Goal: Information Seeking & Learning: Learn about a topic

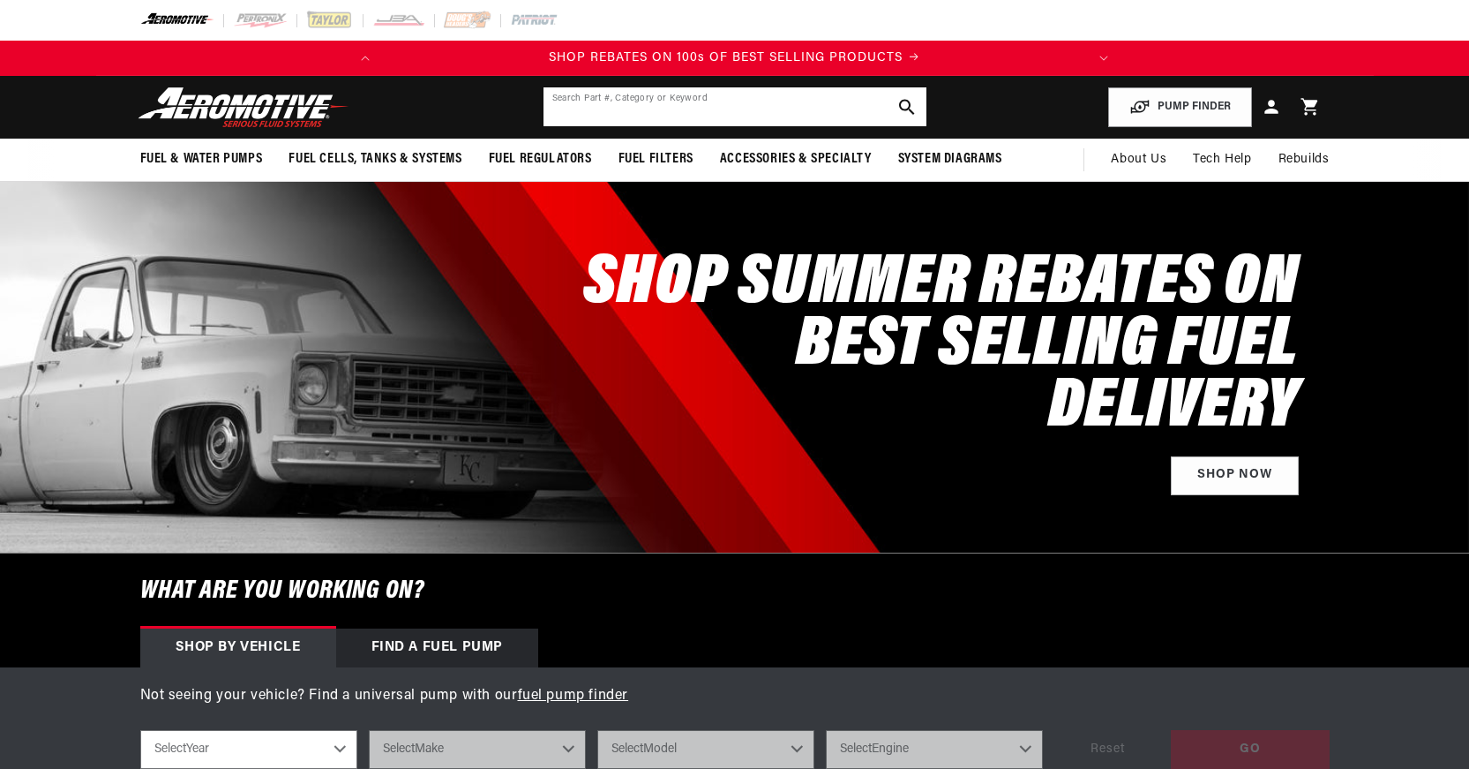
click at [769, 108] on input "text" at bounding box center [735, 106] width 383 height 39
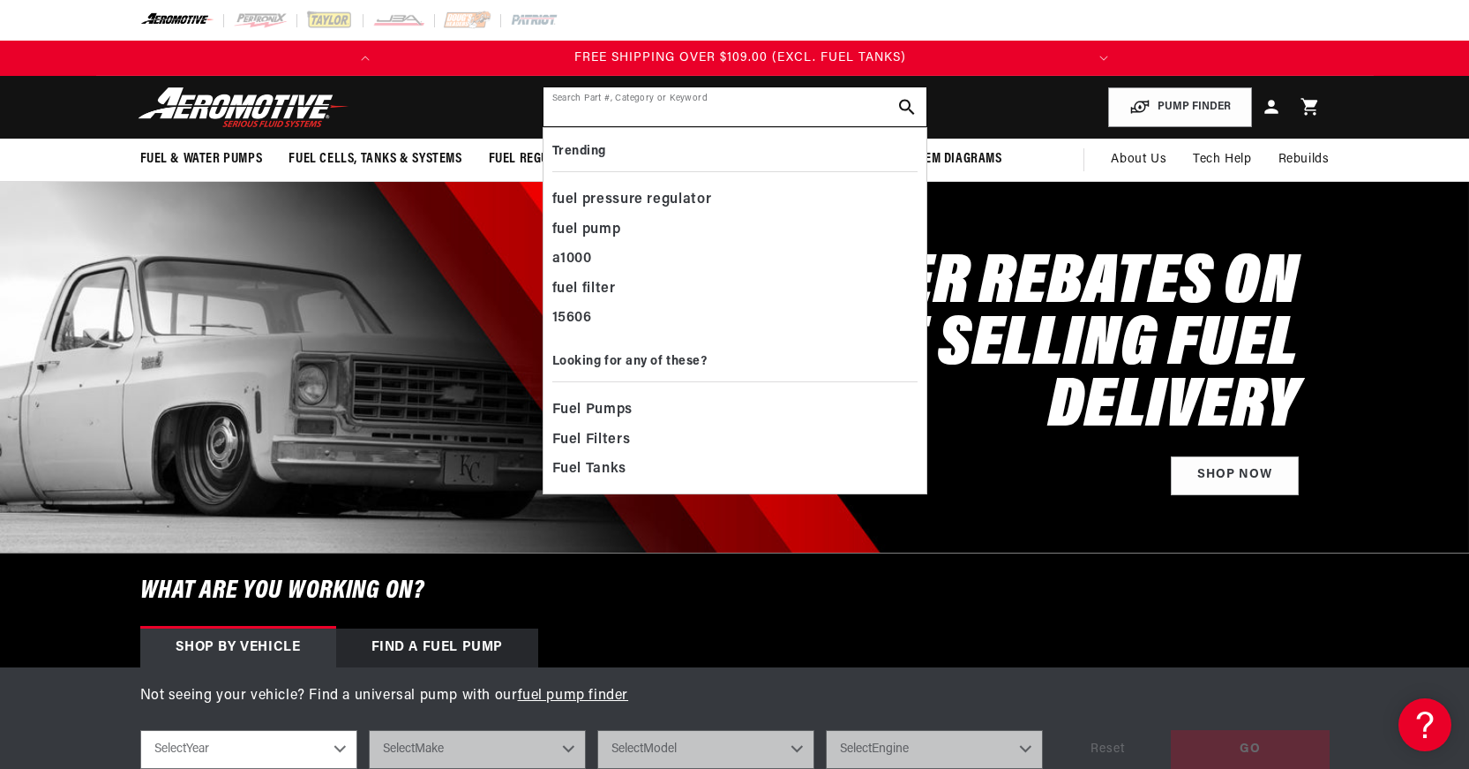
click at [604, 109] on input "text" at bounding box center [735, 106] width 383 height 39
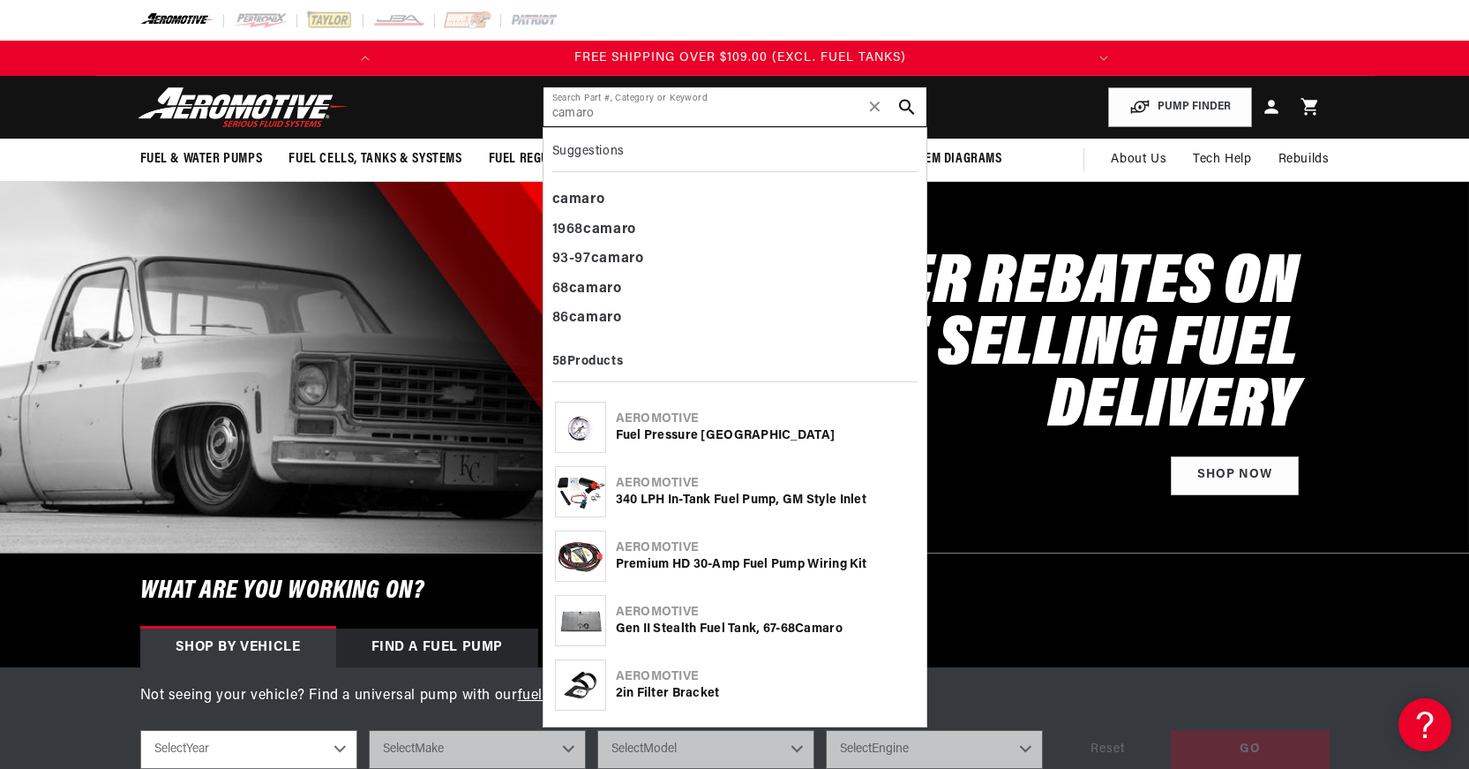
type input "camaro"
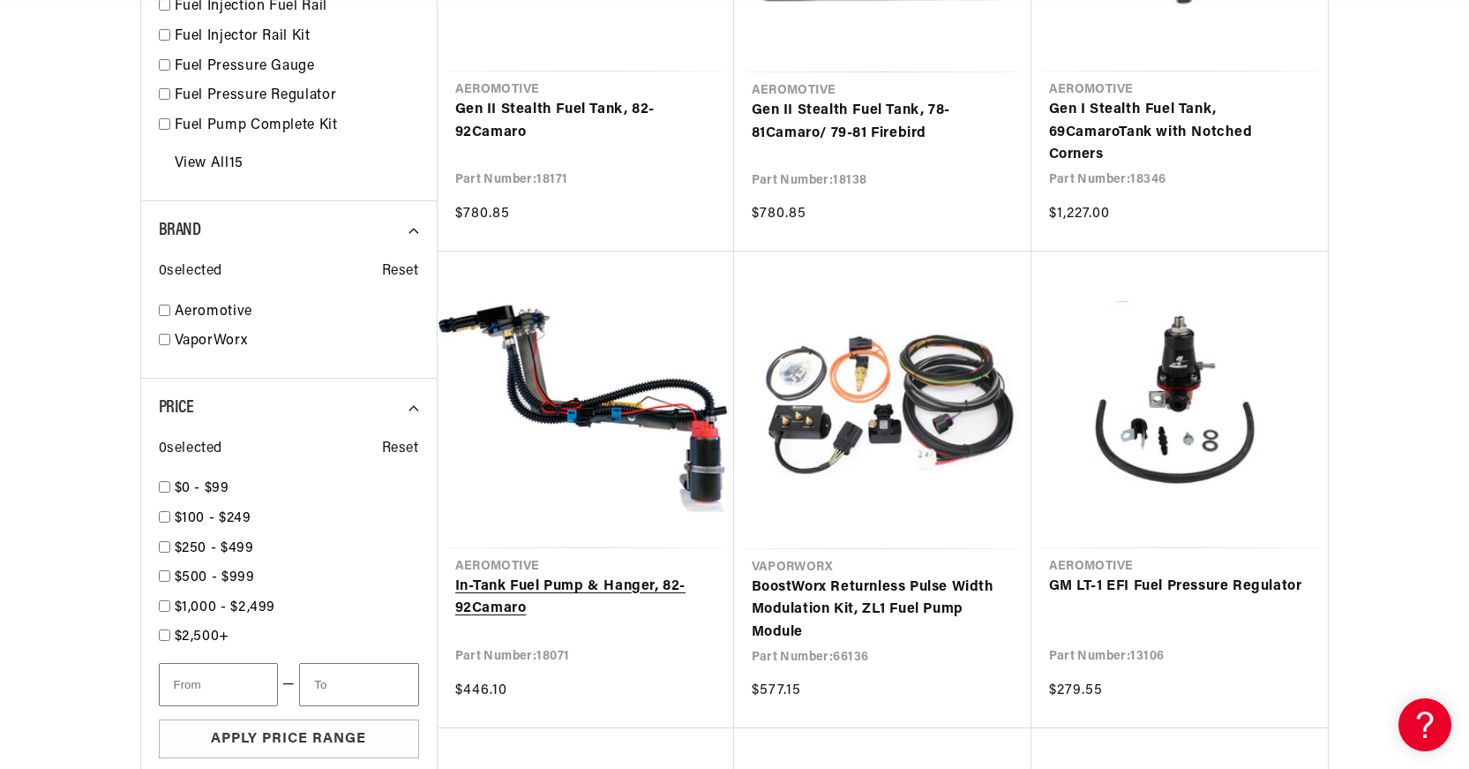
scroll to position [0, 698]
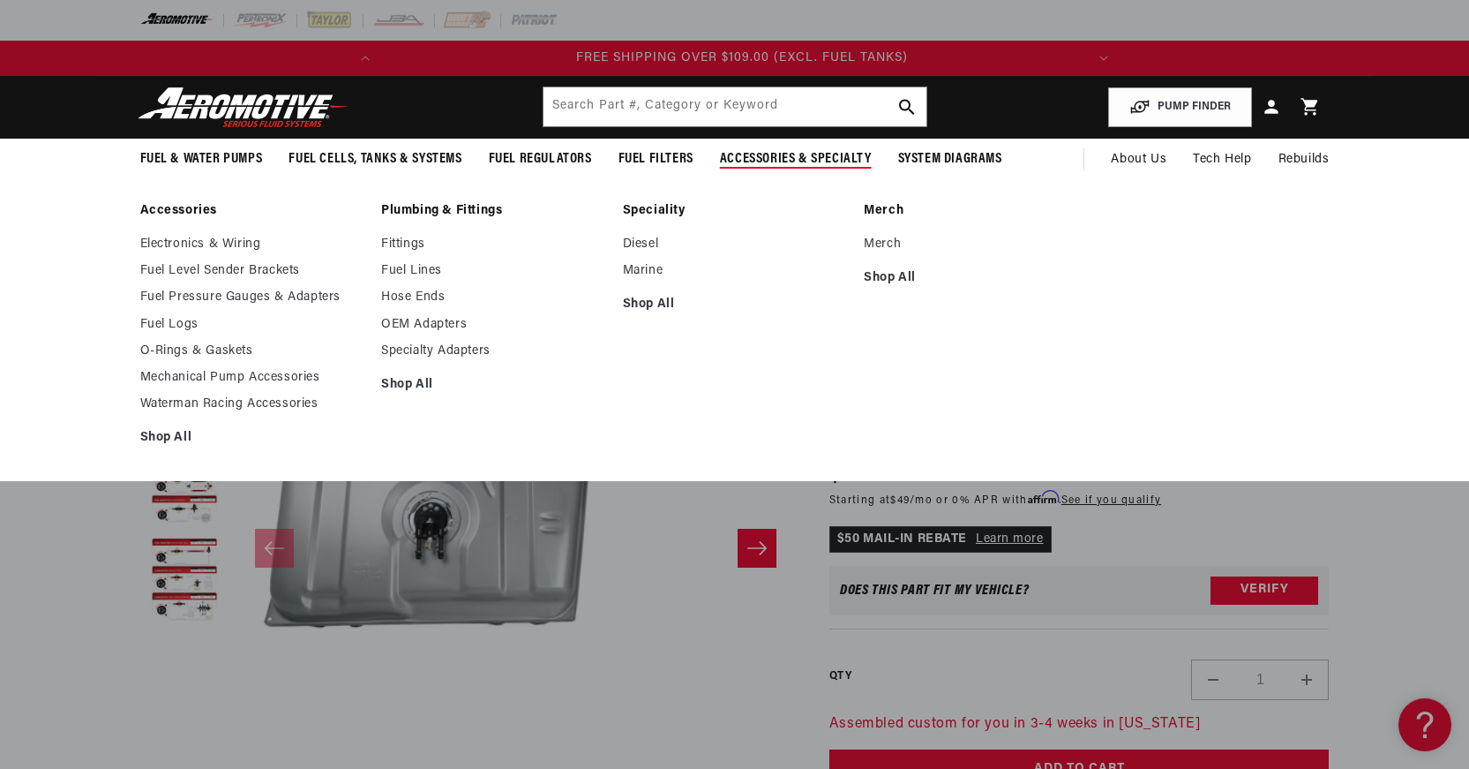
scroll to position [0, 698]
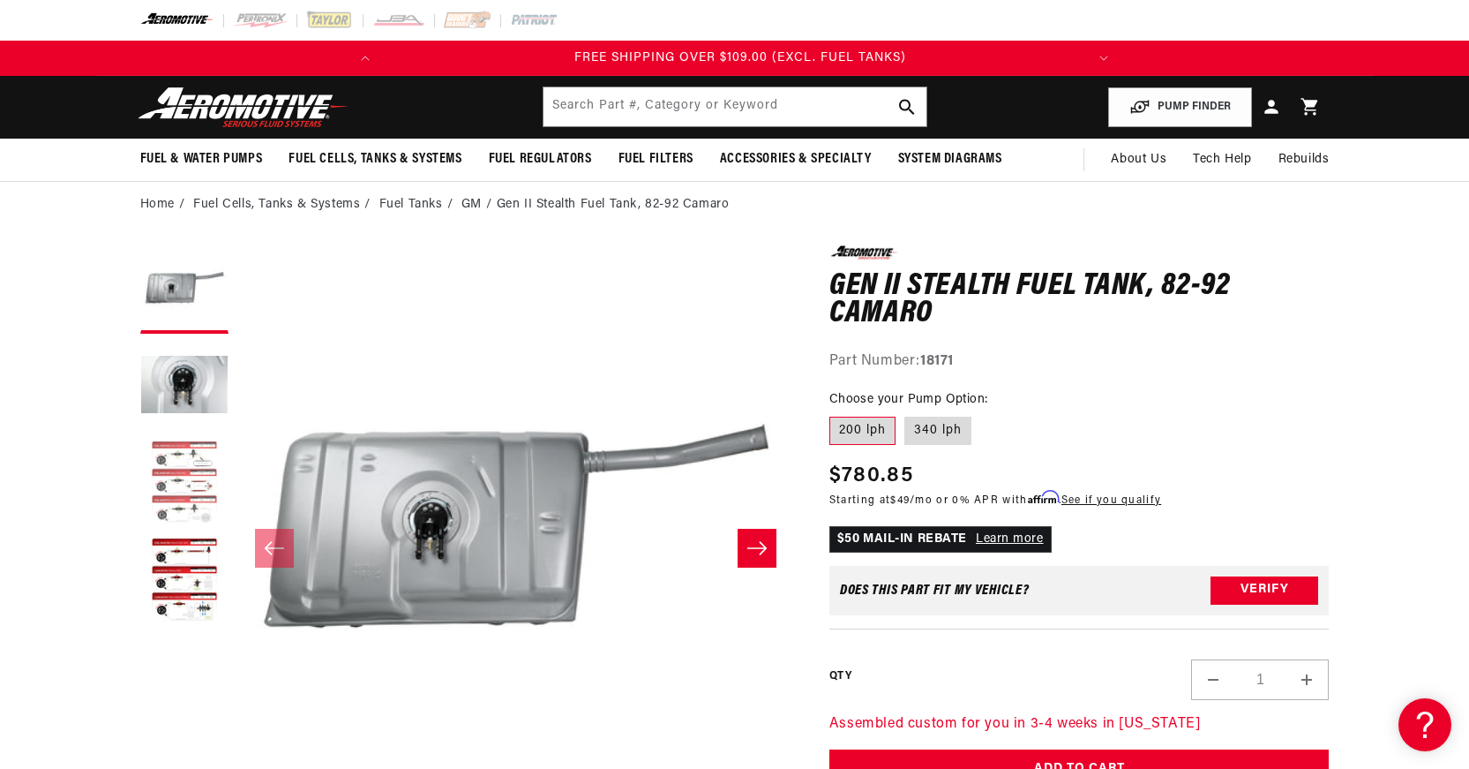
click at [171, 476] on button "Load image 3 in gallery view" at bounding box center [184, 483] width 88 height 88
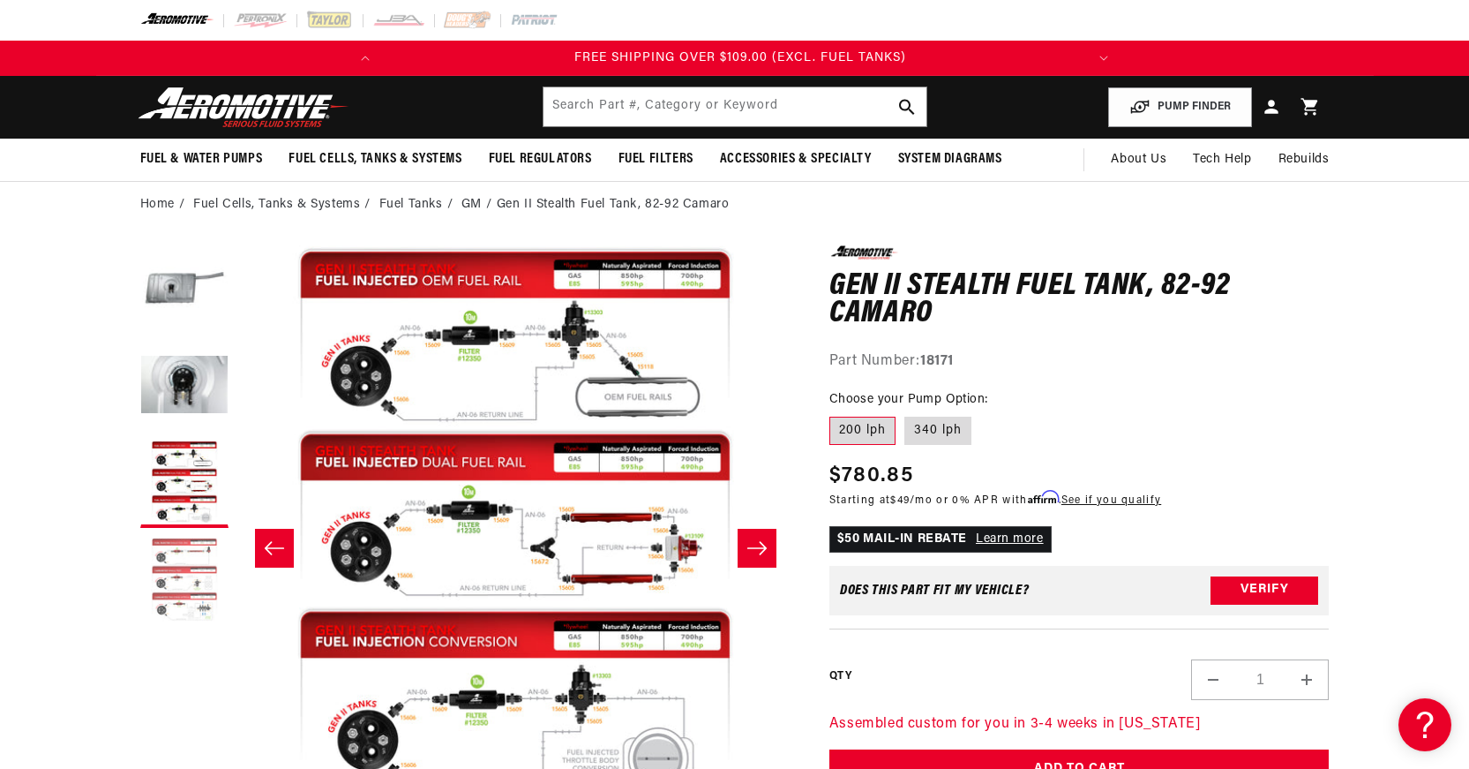
click at [176, 579] on button "Load image 4 in gallery view" at bounding box center [184, 581] width 88 height 88
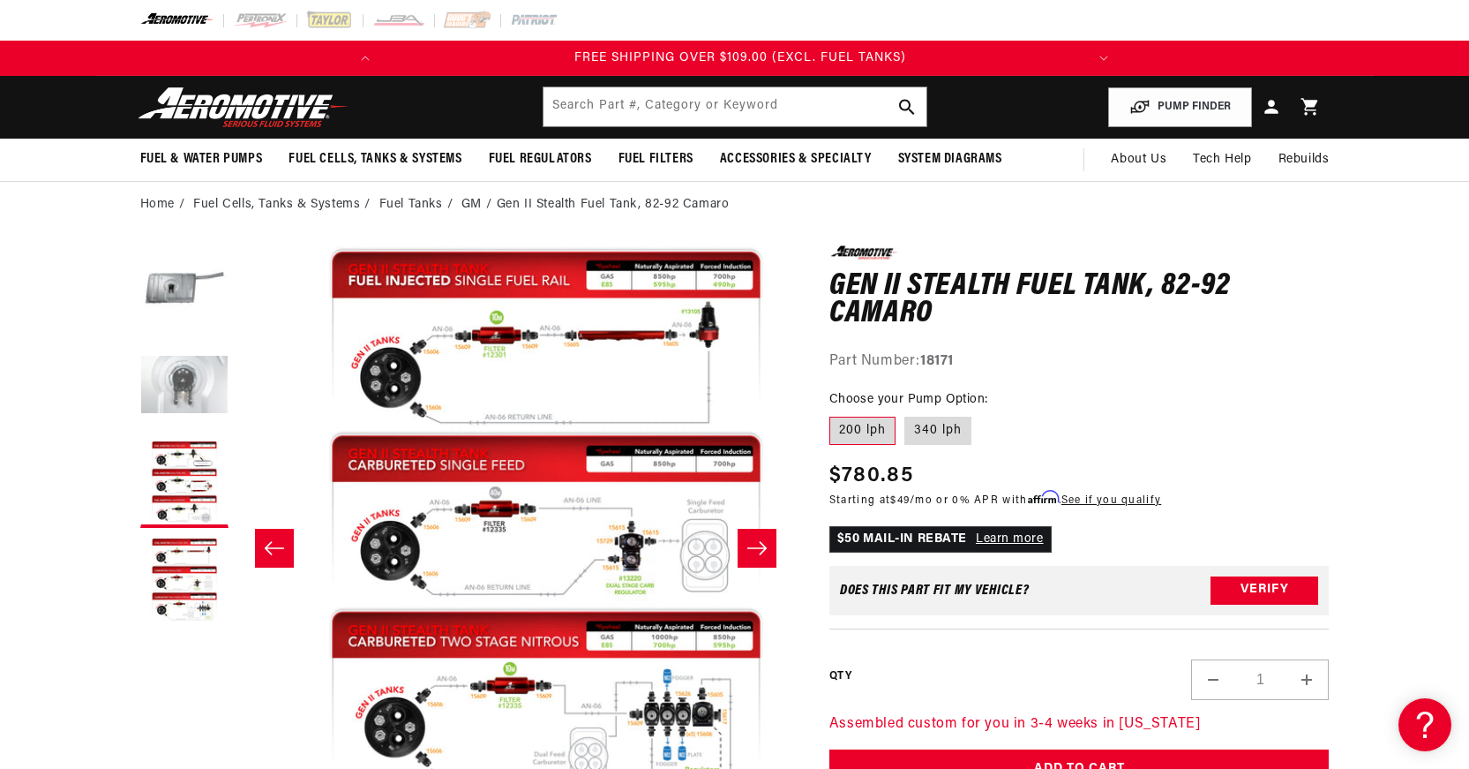
scroll to position [0, 1671]
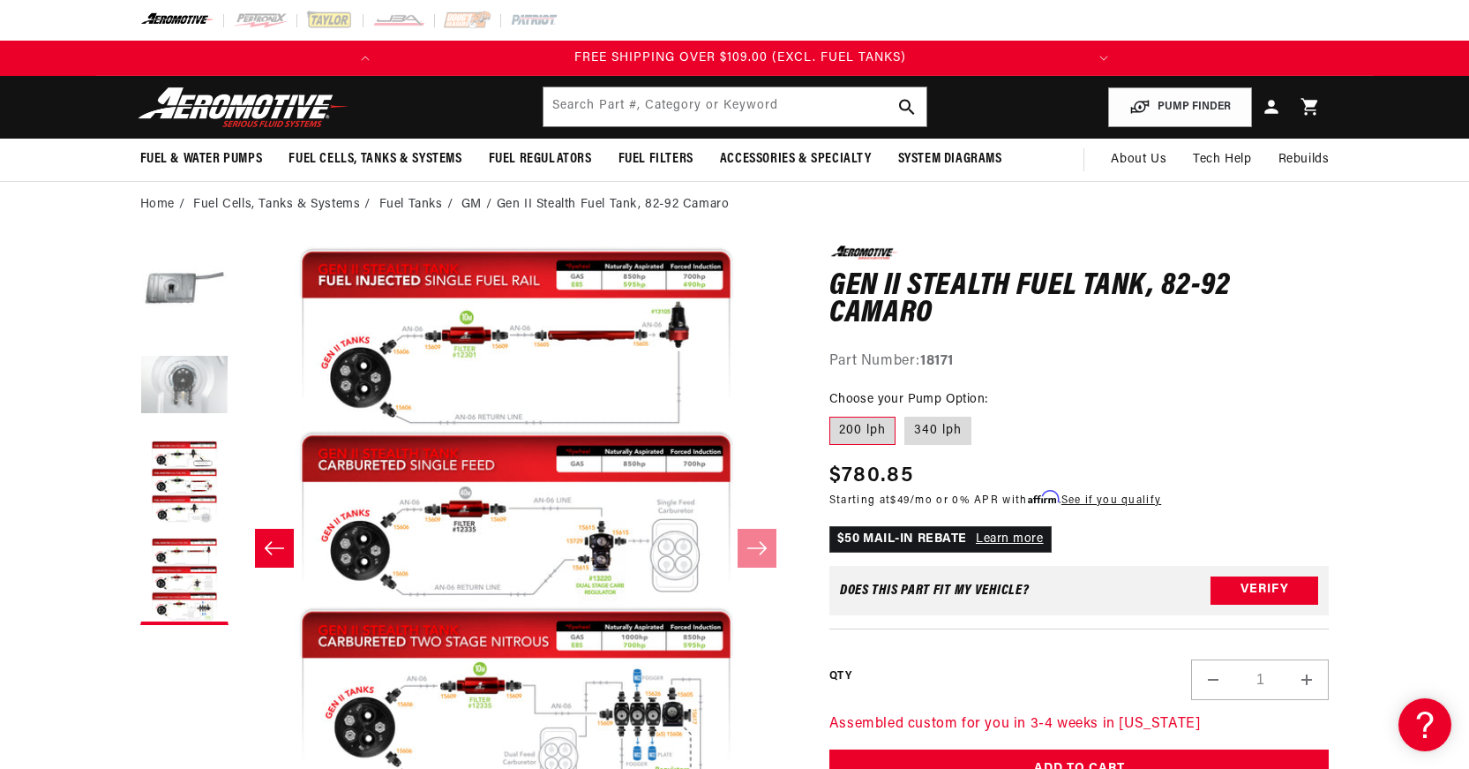
click at [190, 385] on button "Load image 2 in gallery view" at bounding box center [184, 386] width 88 height 88
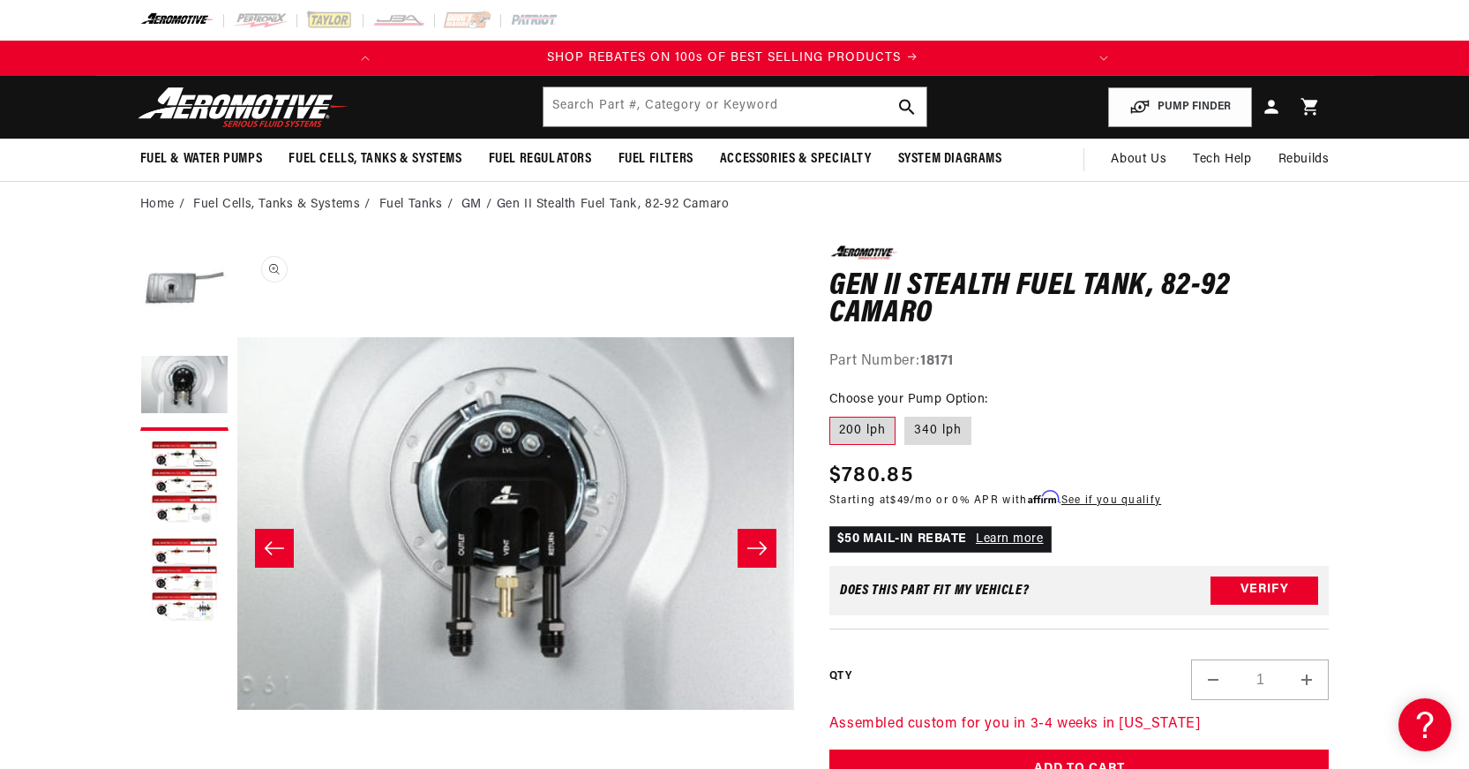
scroll to position [0, 0]
click at [176, 490] on button "Load image 3 in gallery view" at bounding box center [184, 483] width 88 height 88
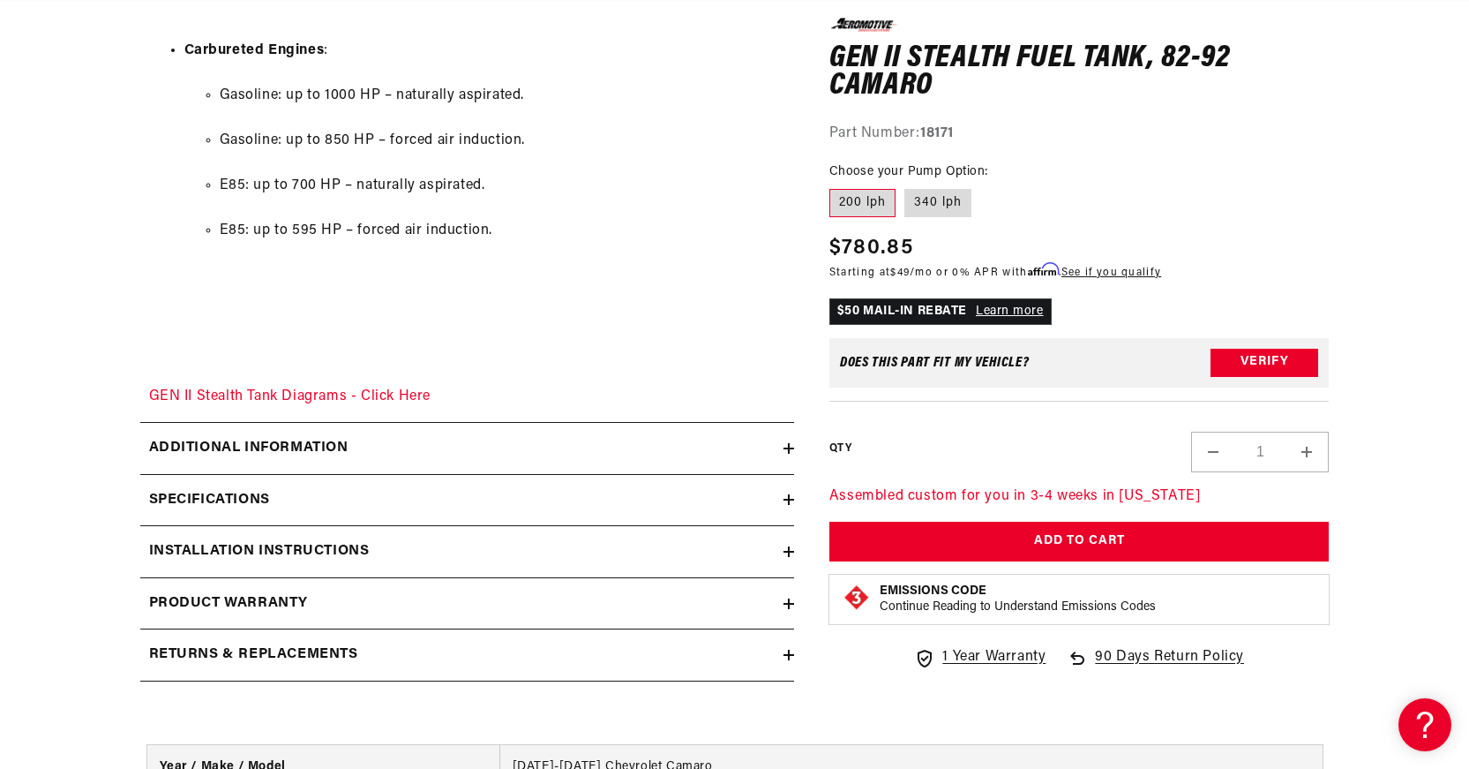
click at [783, 456] on div "Additional information" at bounding box center [461, 448] width 643 height 23
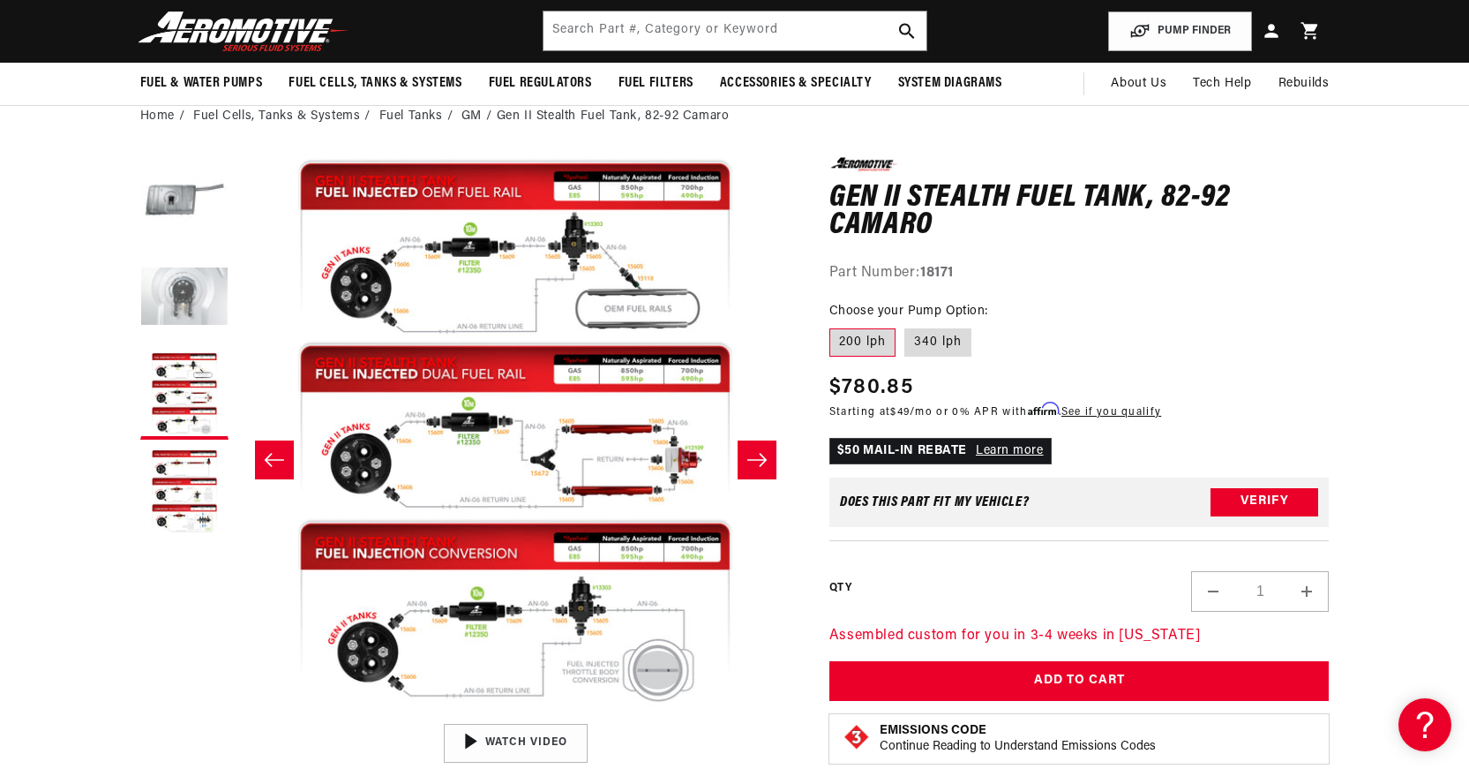
click at [193, 316] on button "Load image 2 in gallery view" at bounding box center [184, 298] width 88 height 88
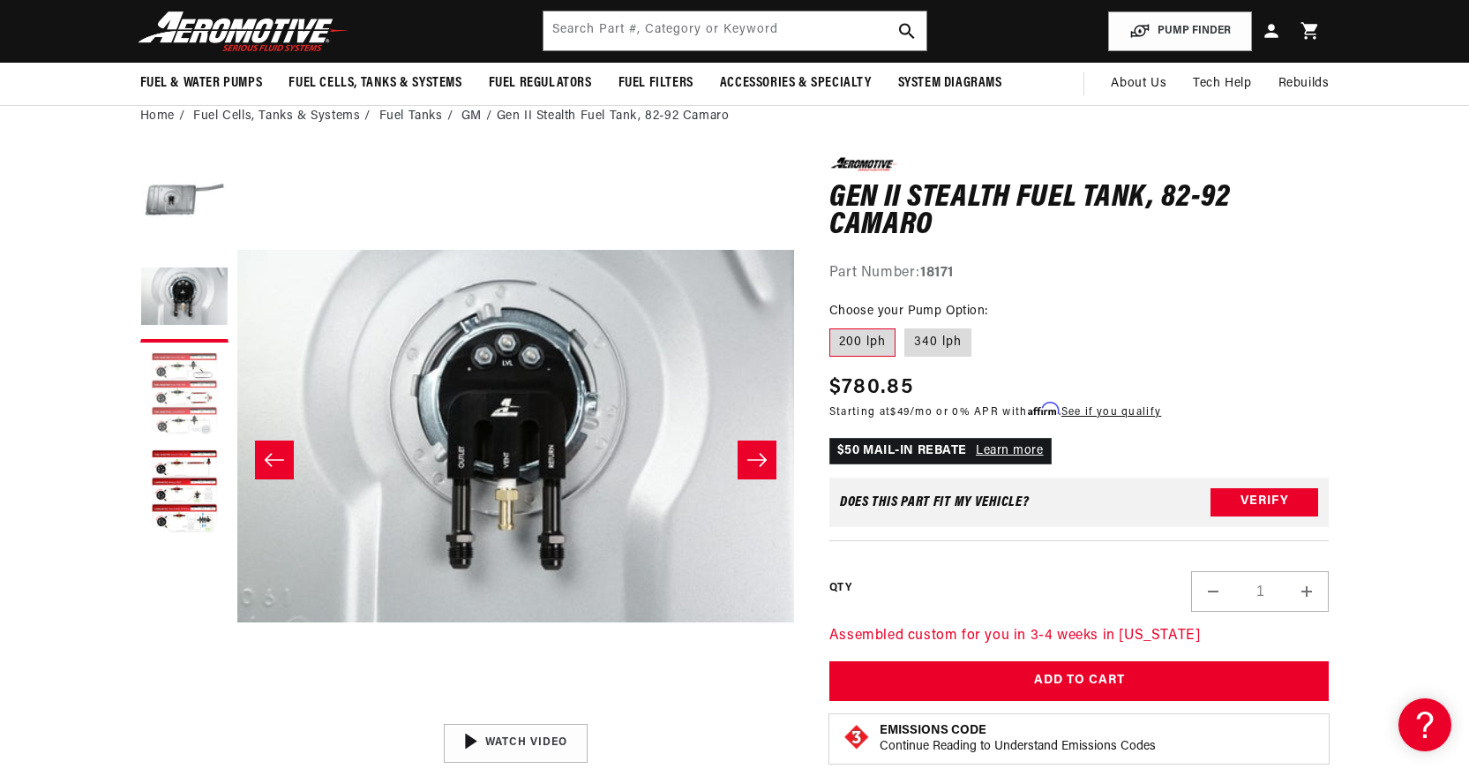
click at [183, 379] on button "Load image 3 in gallery view" at bounding box center [184, 395] width 88 height 88
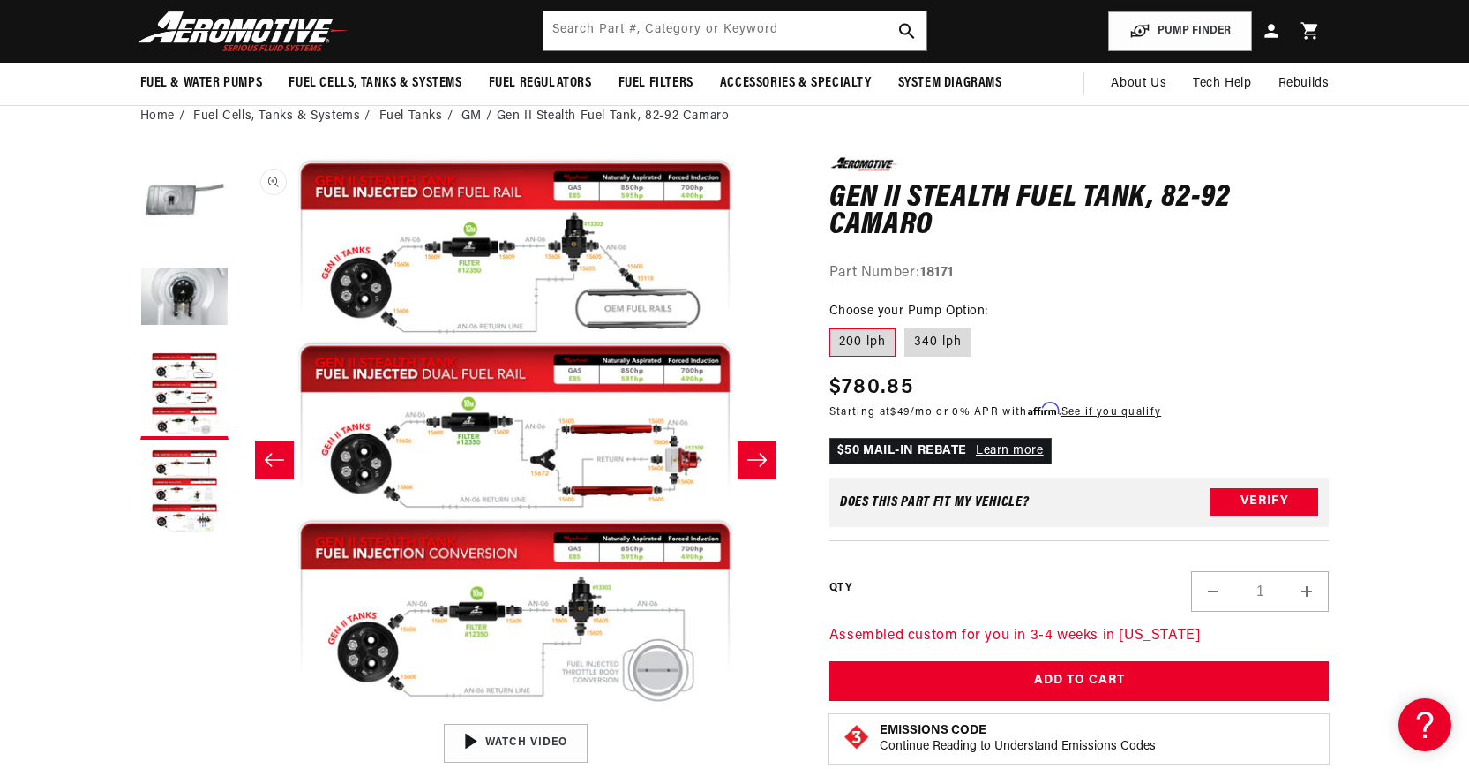
scroll to position [1, 1115]
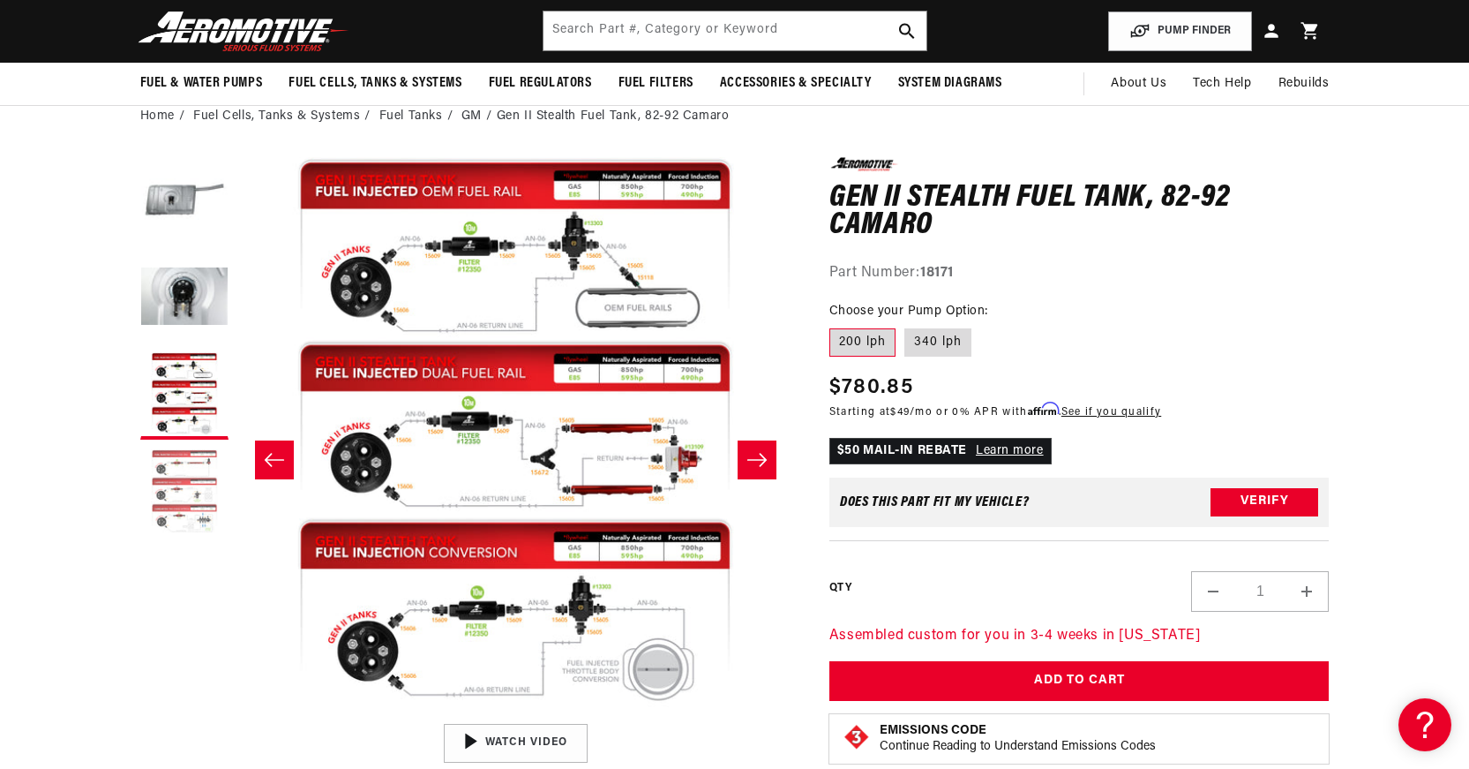
click at [182, 450] on button "Load image 4 in gallery view" at bounding box center [184, 492] width 88 height 88
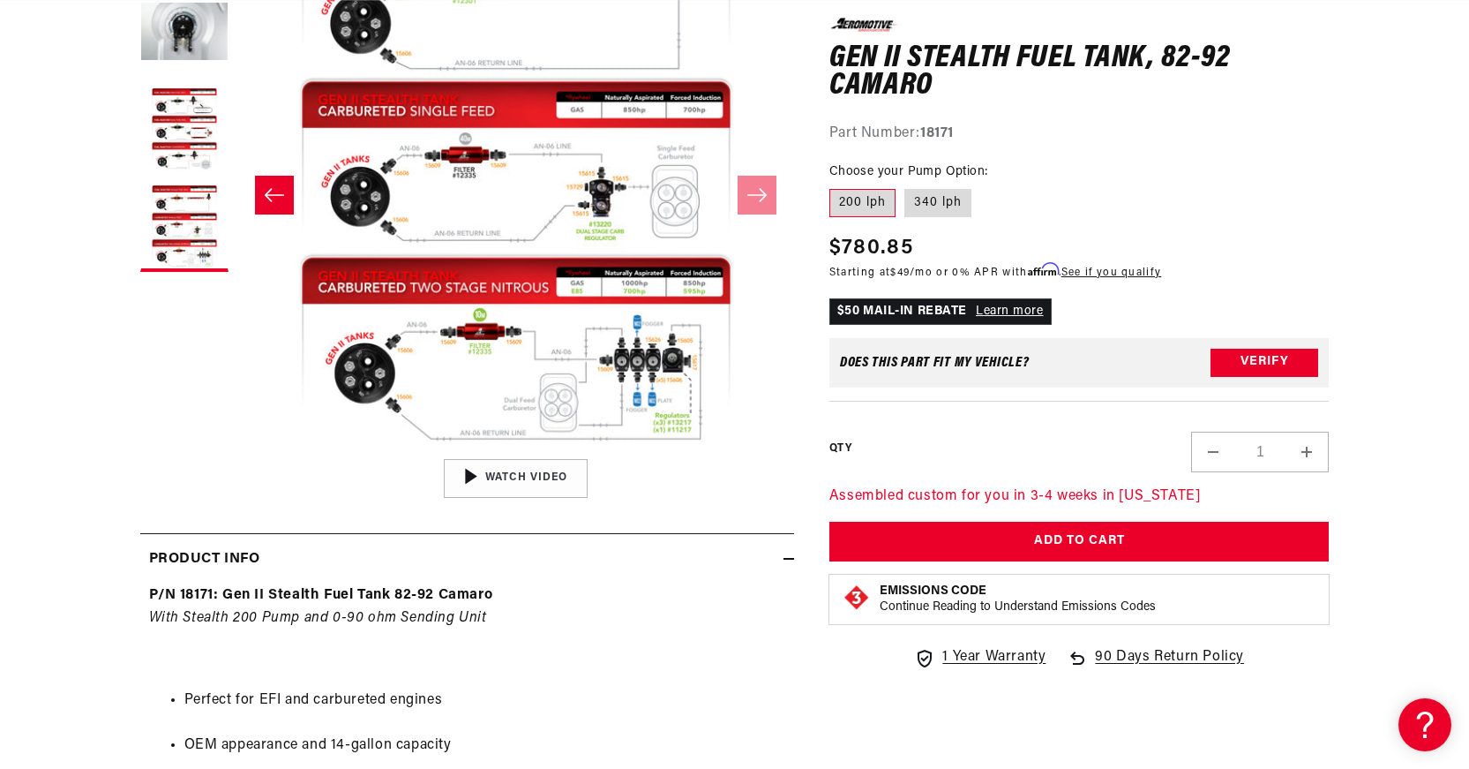
scroll to position [0, 0]
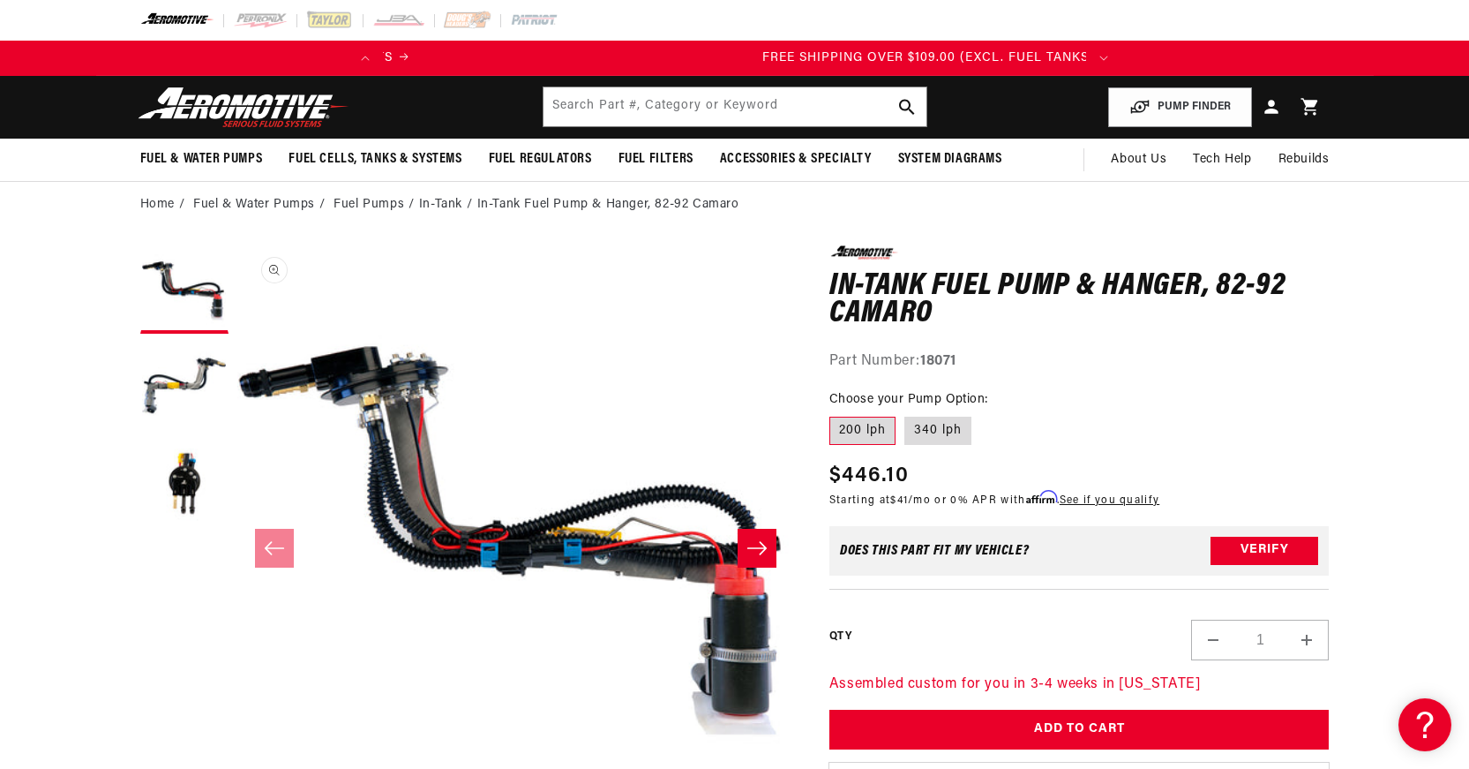
scroll to position [0, 698]
click at [174, 500] on button "Load image 3 in gallery view" at bounding box center [184, 483] width 88 height 88
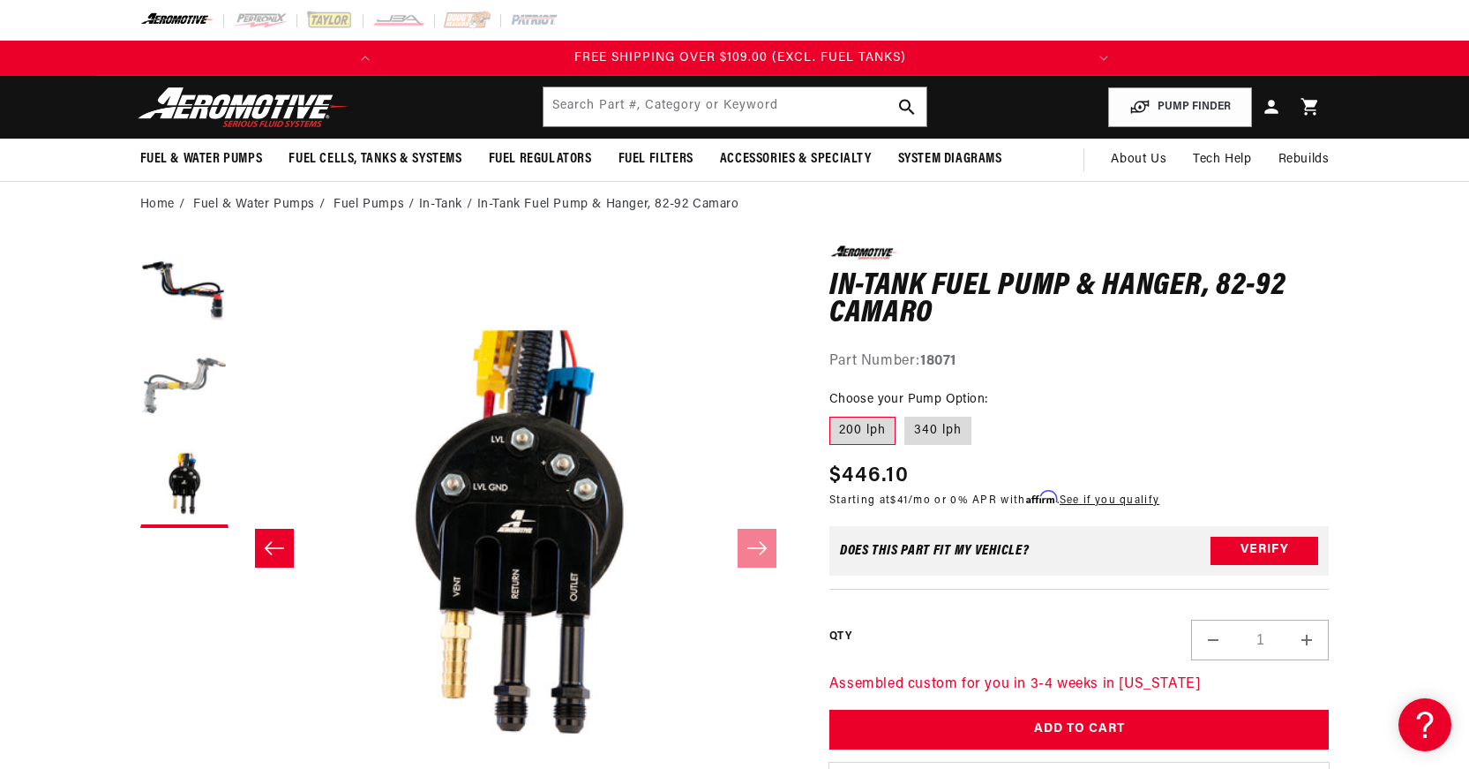
click at [174, 382] on button "Load image 2 in gallery view" at bounding box center [184, 386] width 88 height 88
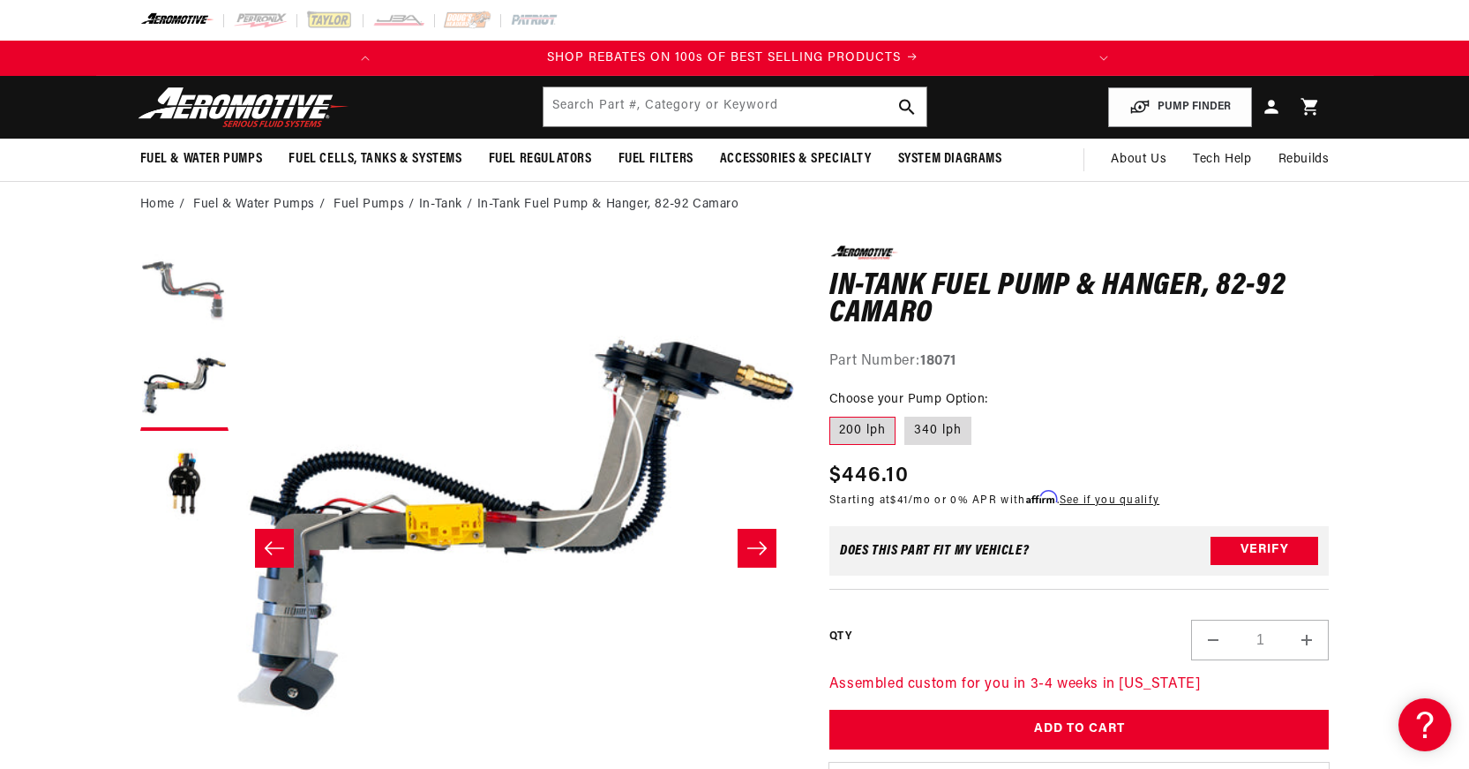
scroll to position [0, 0]
click at [185, 287] on button "Load image 1 in gallery view" at bounding box center [184, 289] width 88 height 88
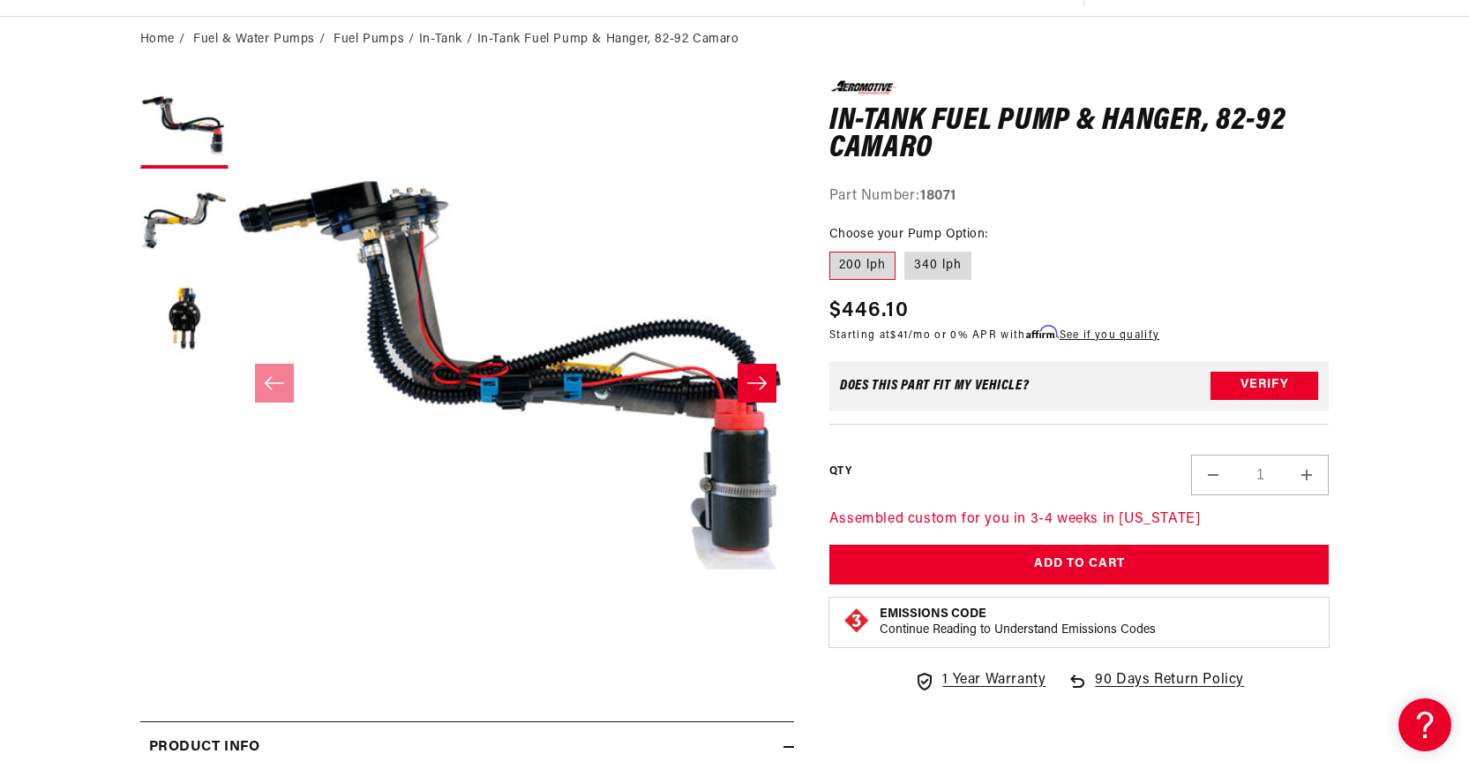
scroll to position [176, 0]
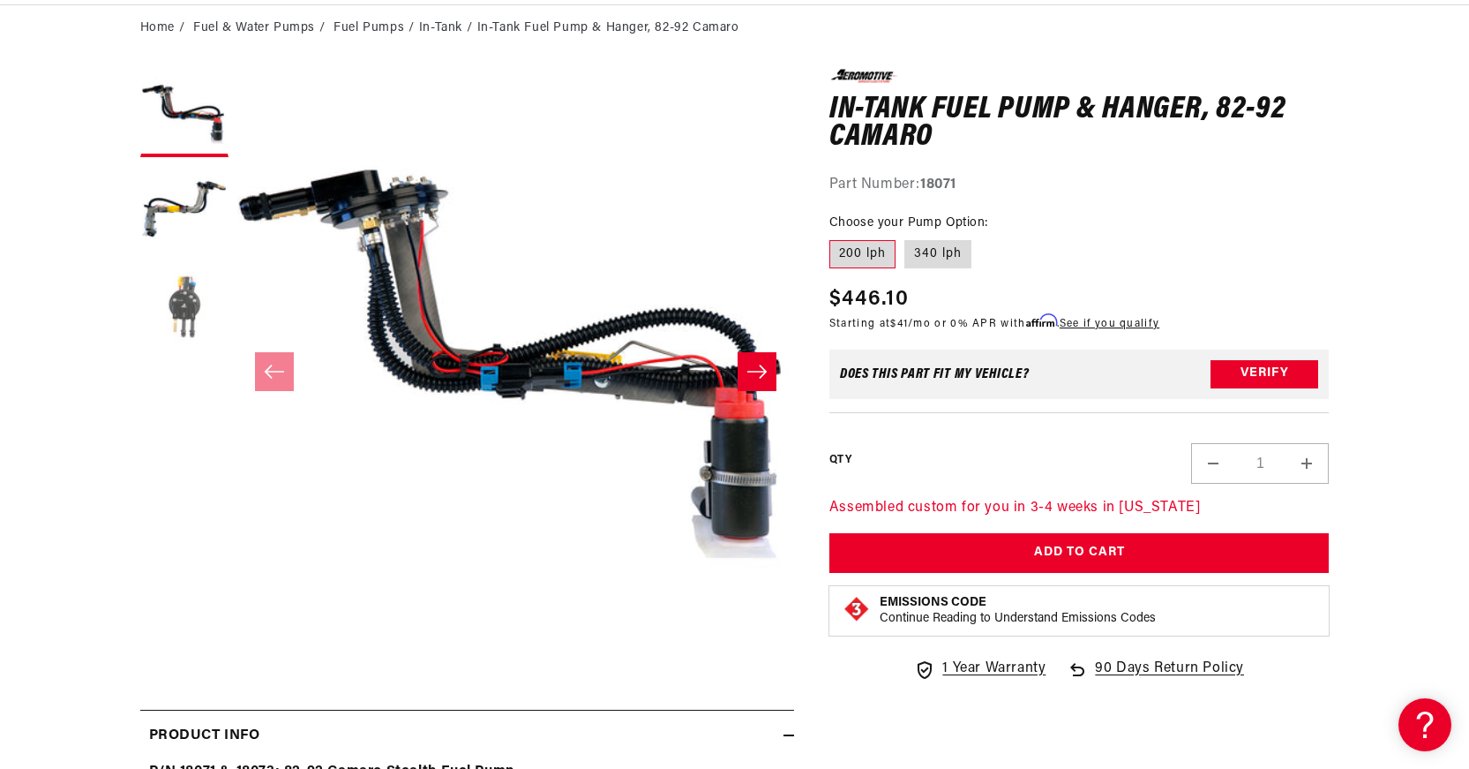
click at [191, 318] on button "Load image 3 in gallery view" at bounding box center [184, 307] width 88 height 88
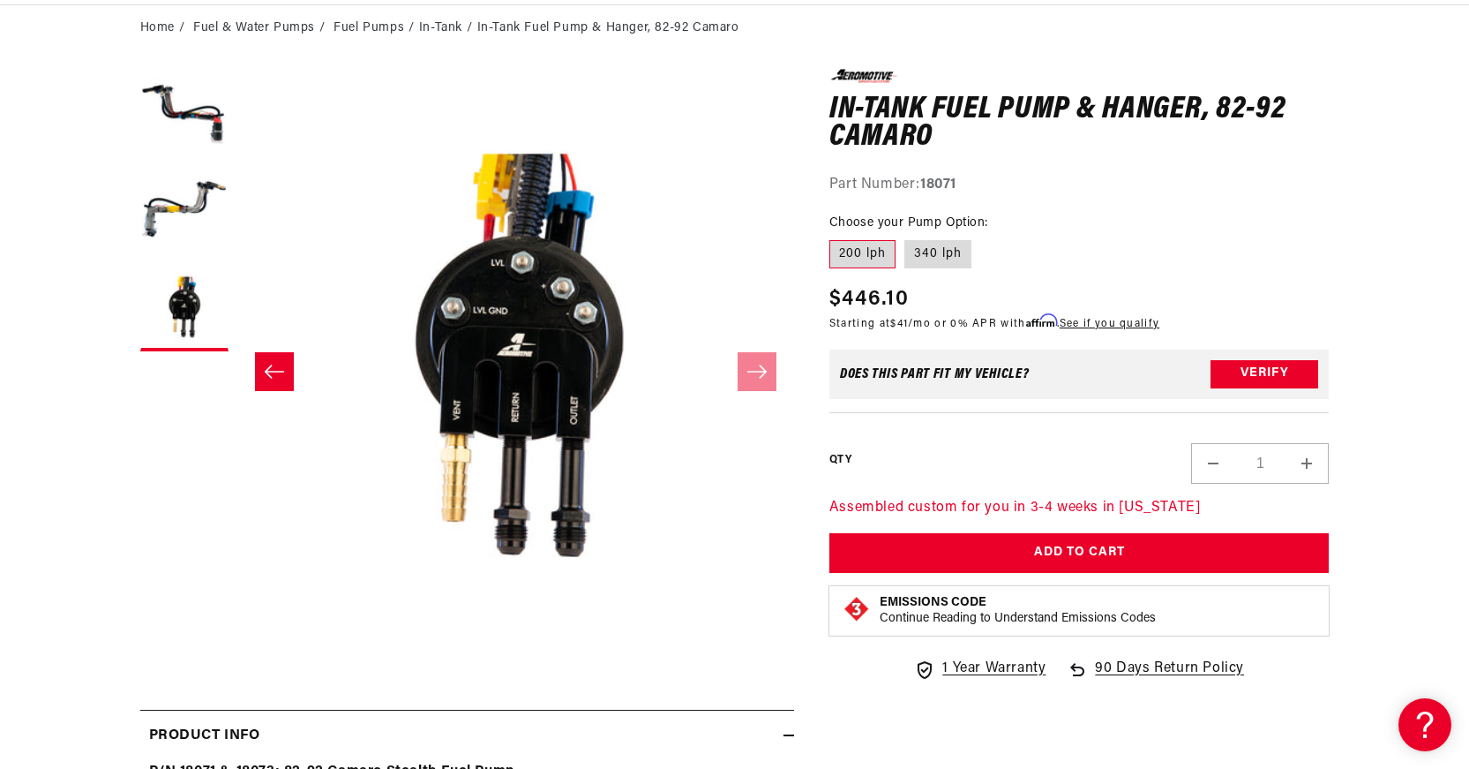
scroll to position [0, 698]
click at [267, 372] on icon "Slide left" at bounding box center [274, 372] width 21 height 18
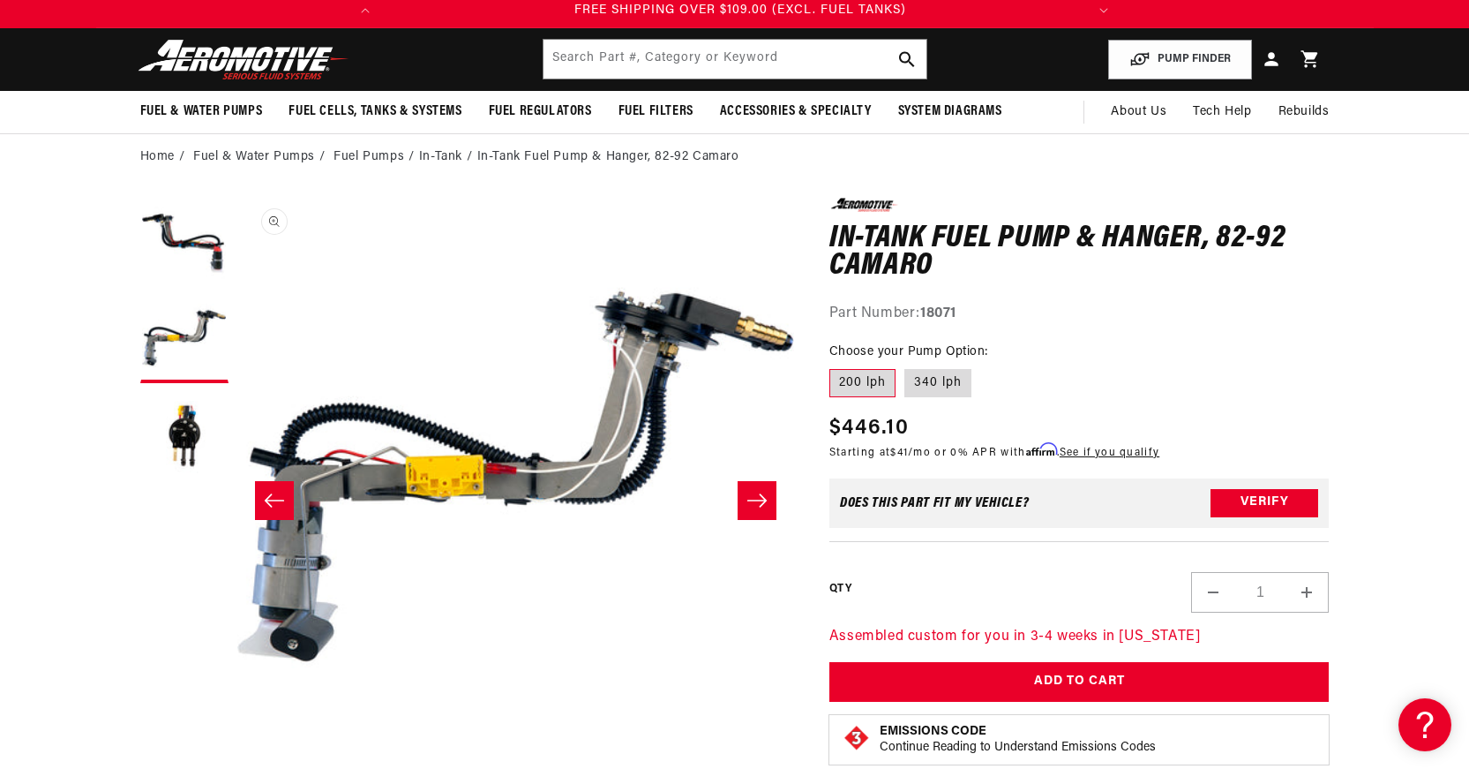
scroll to position [88, 0]
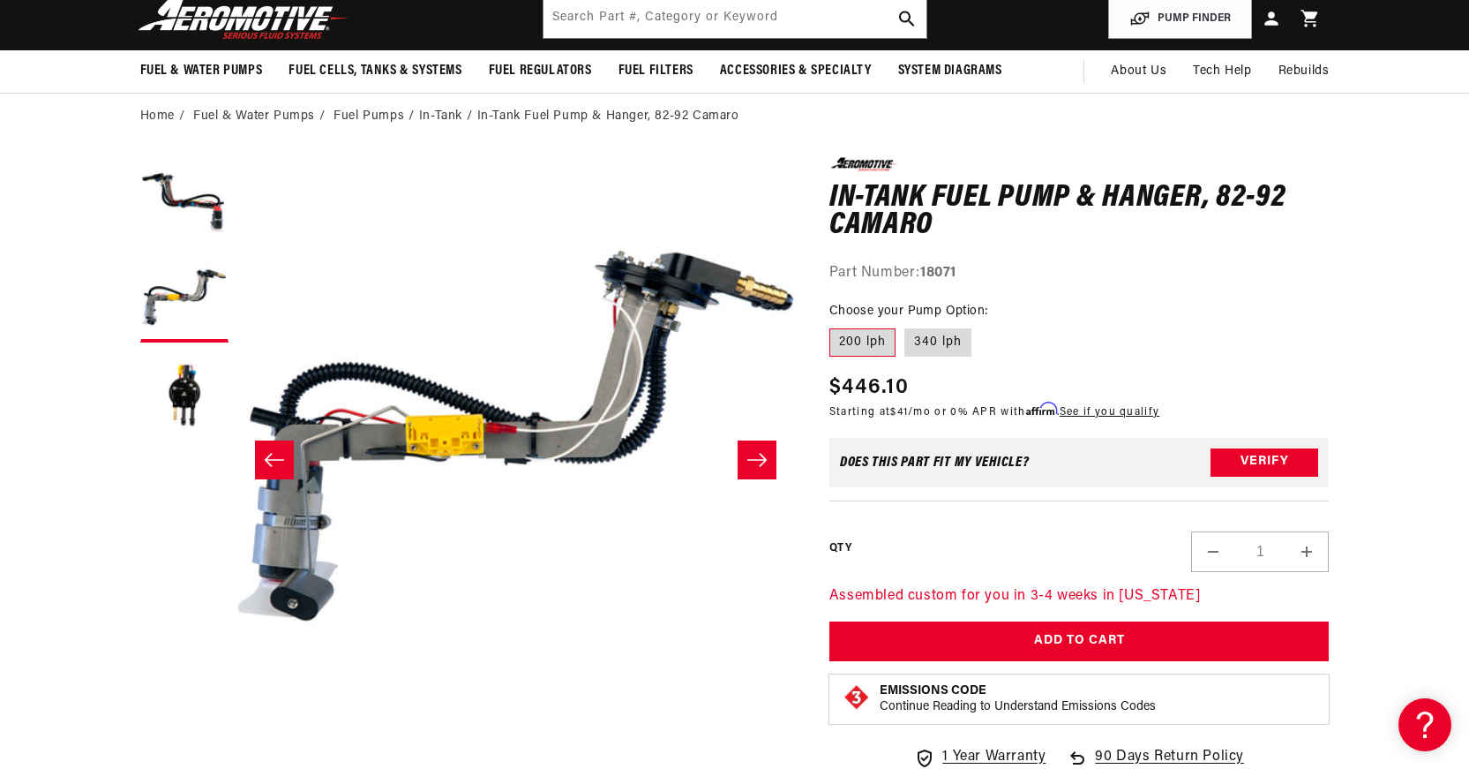
click at [759, 470] on button "Slide right" at bounding box center [757, 459] width 39 height 39
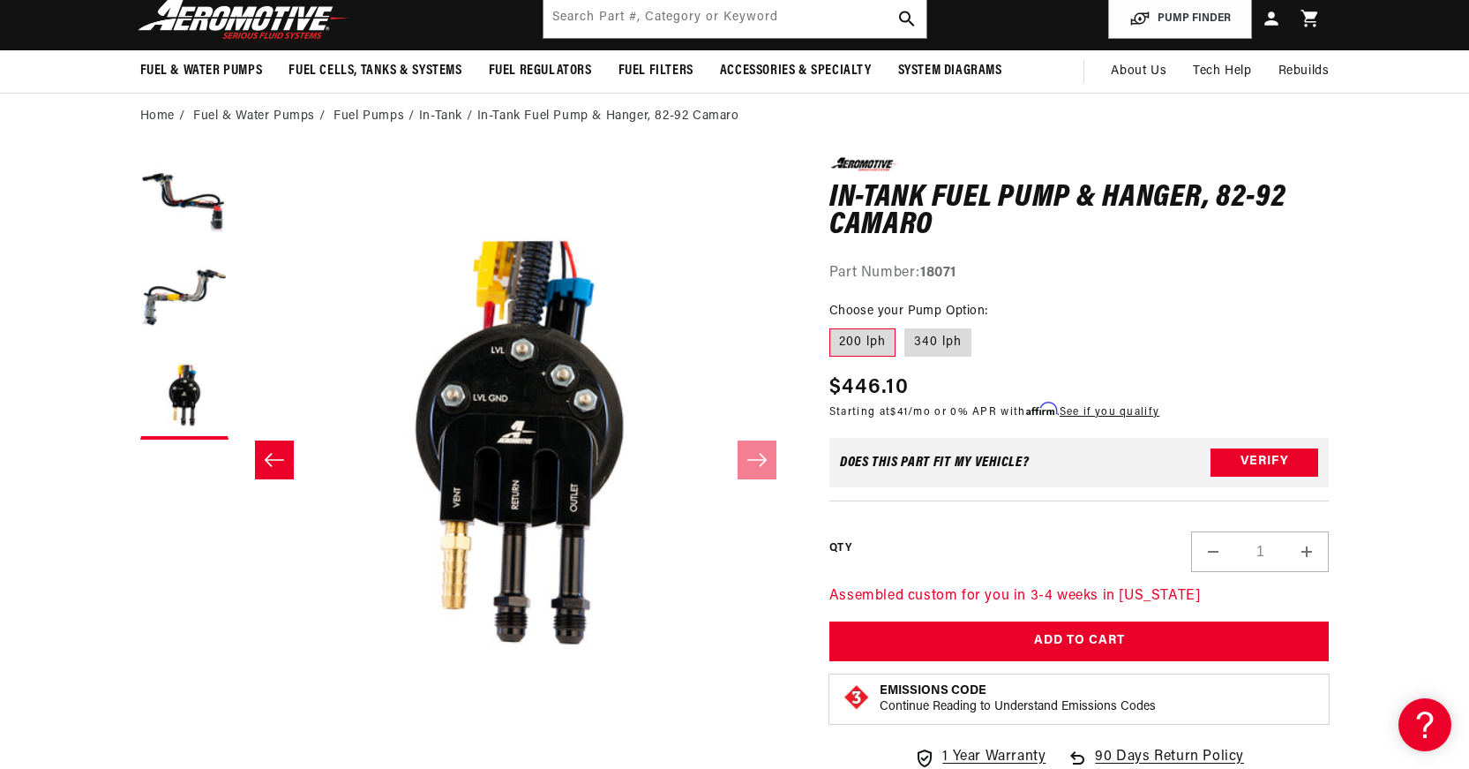
scroll to position [0, 698]
click at [208, 213] on button "Load image 1 in gallery view" at bounding box center [184, 201] width 88 height 88
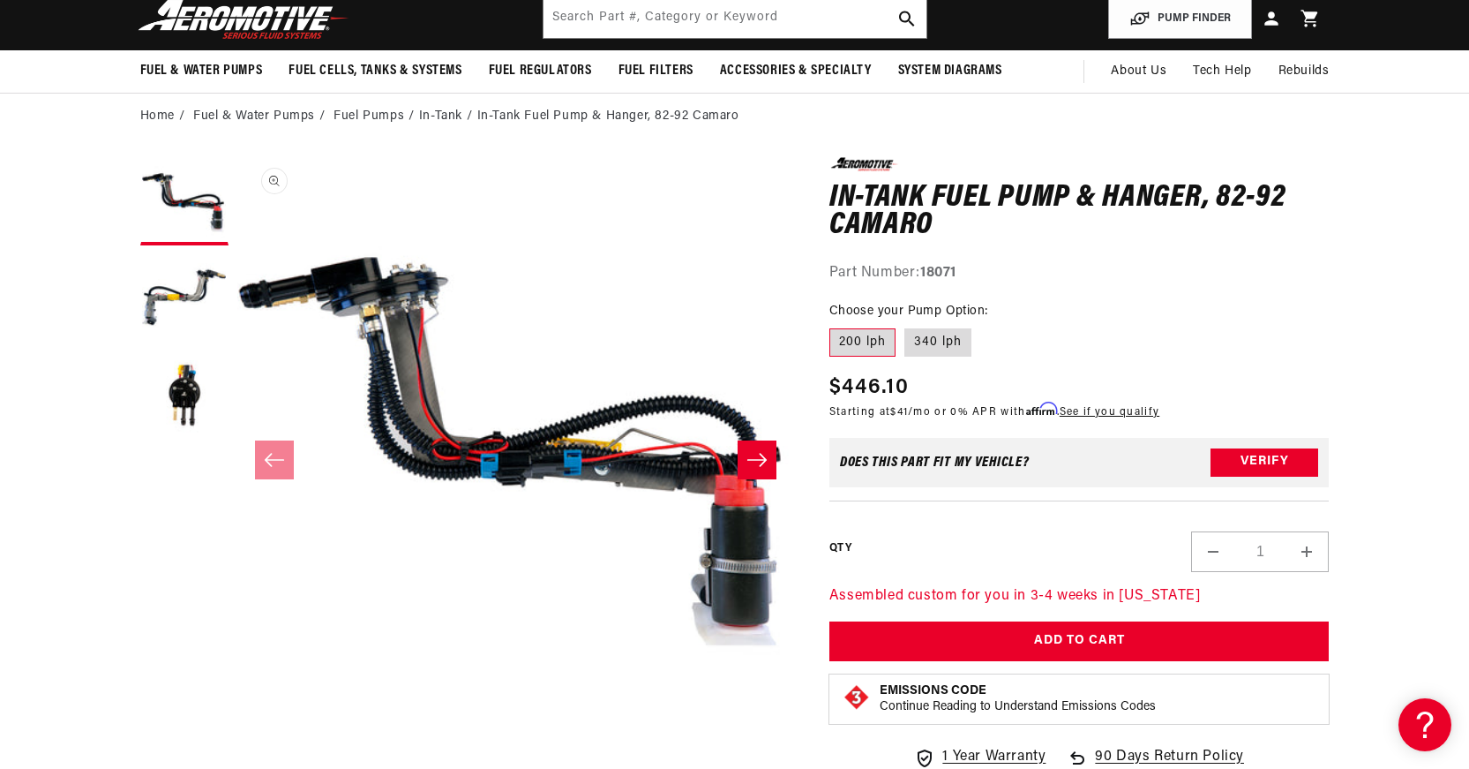
scroll to position [0, 0]
click at [751, 457] on icon "Slide right" at bounding box center [757, 460] width 21 height 18
